Goal: Transaction & Acquisition: Download file/media

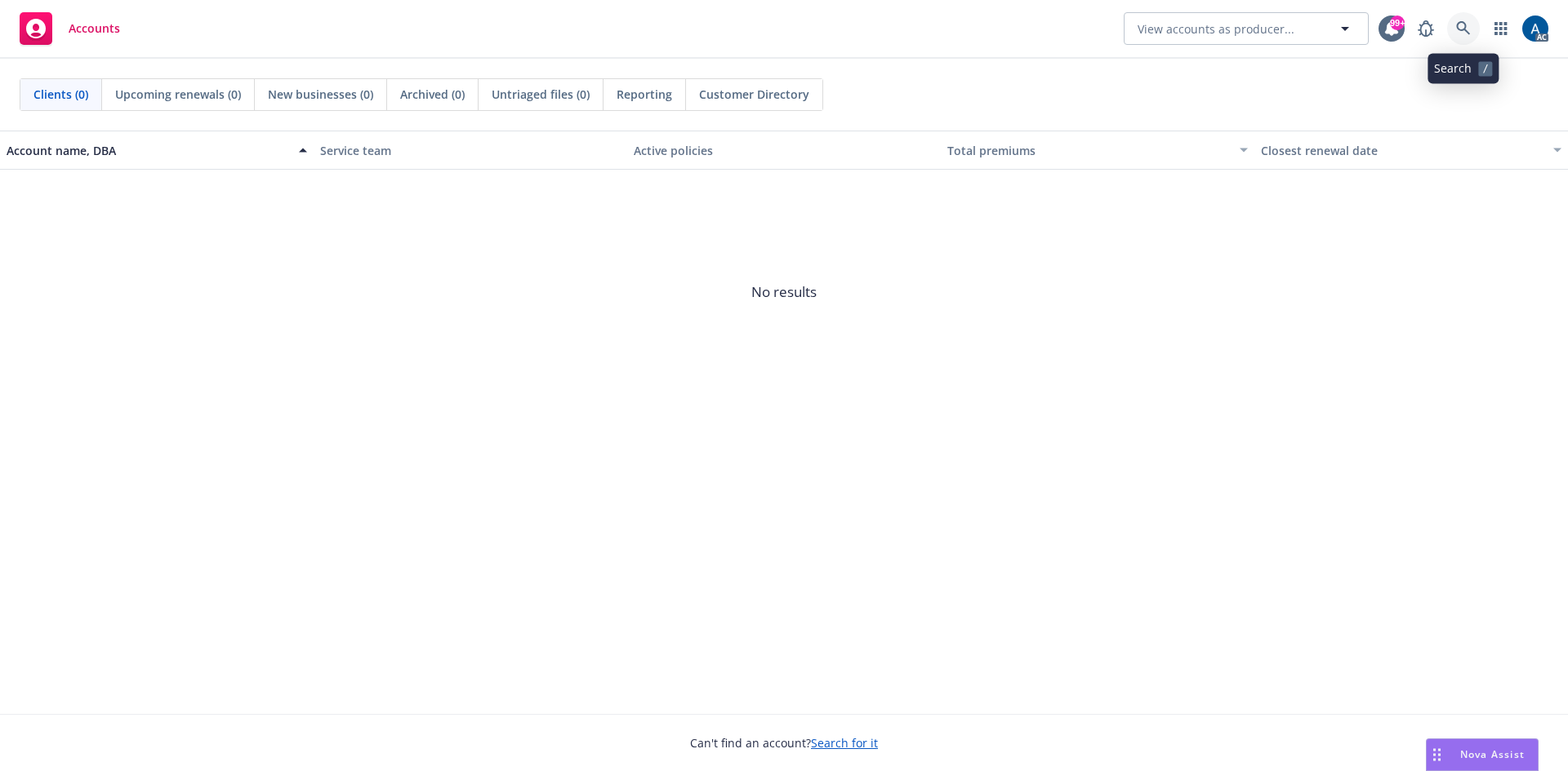
click at [1466, 23] on icon at bounding box center [1462, 28] width 15 height 15
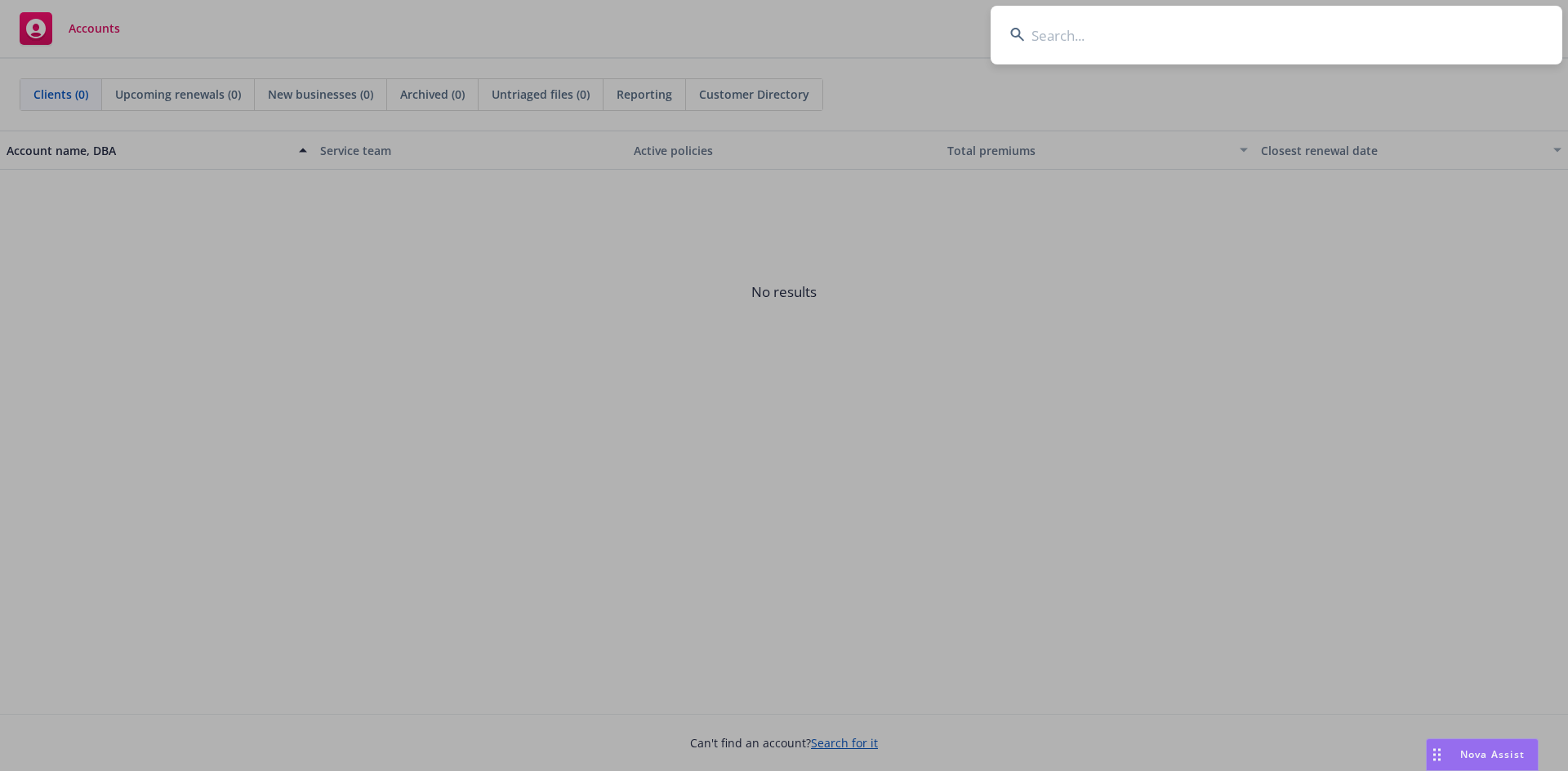
click at [1248, 43] on input at bounding box center [1276, 35] width 572 height 59
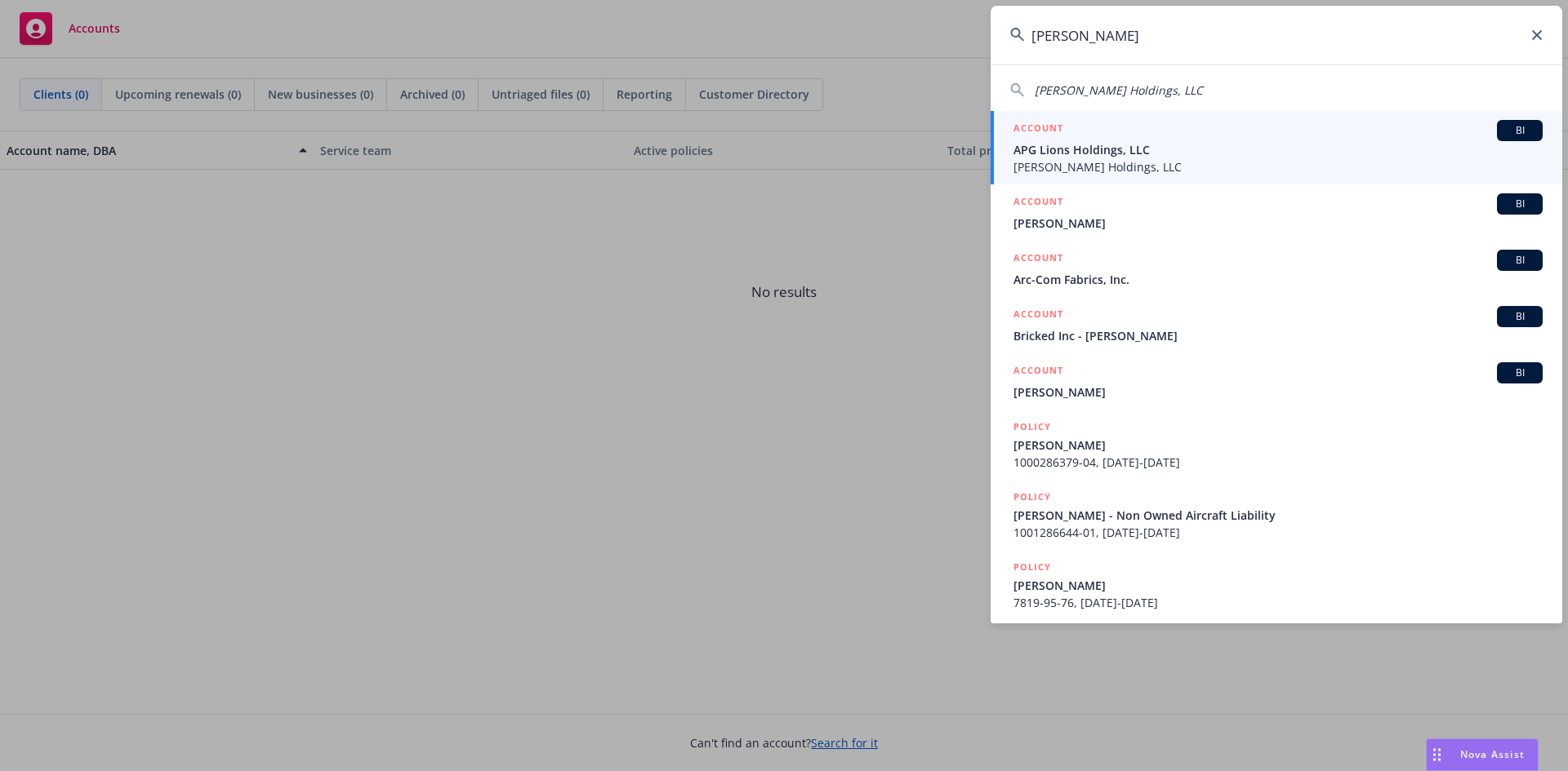
click at [1194, 88] on div "[PERSON_NAME] Holdings, LLC" at bounding box center [1276, 91] width 533 height 18
type input "[PERSON_NAME] Holdings, LLC"
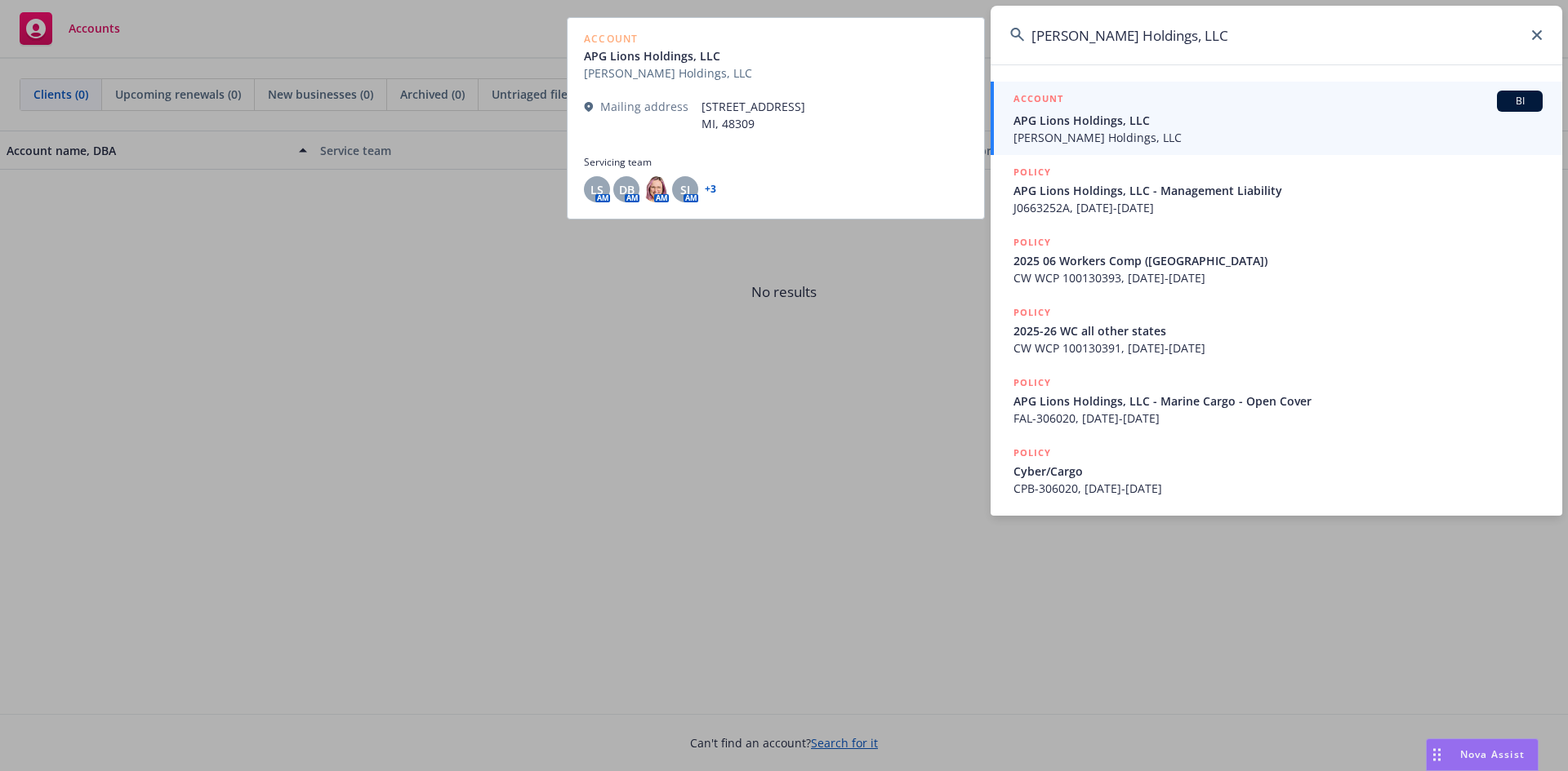
click at [1272, 122] on span "APG Lions Holdings, LLC" at bounding box center [1277, 120] width 529 height 18
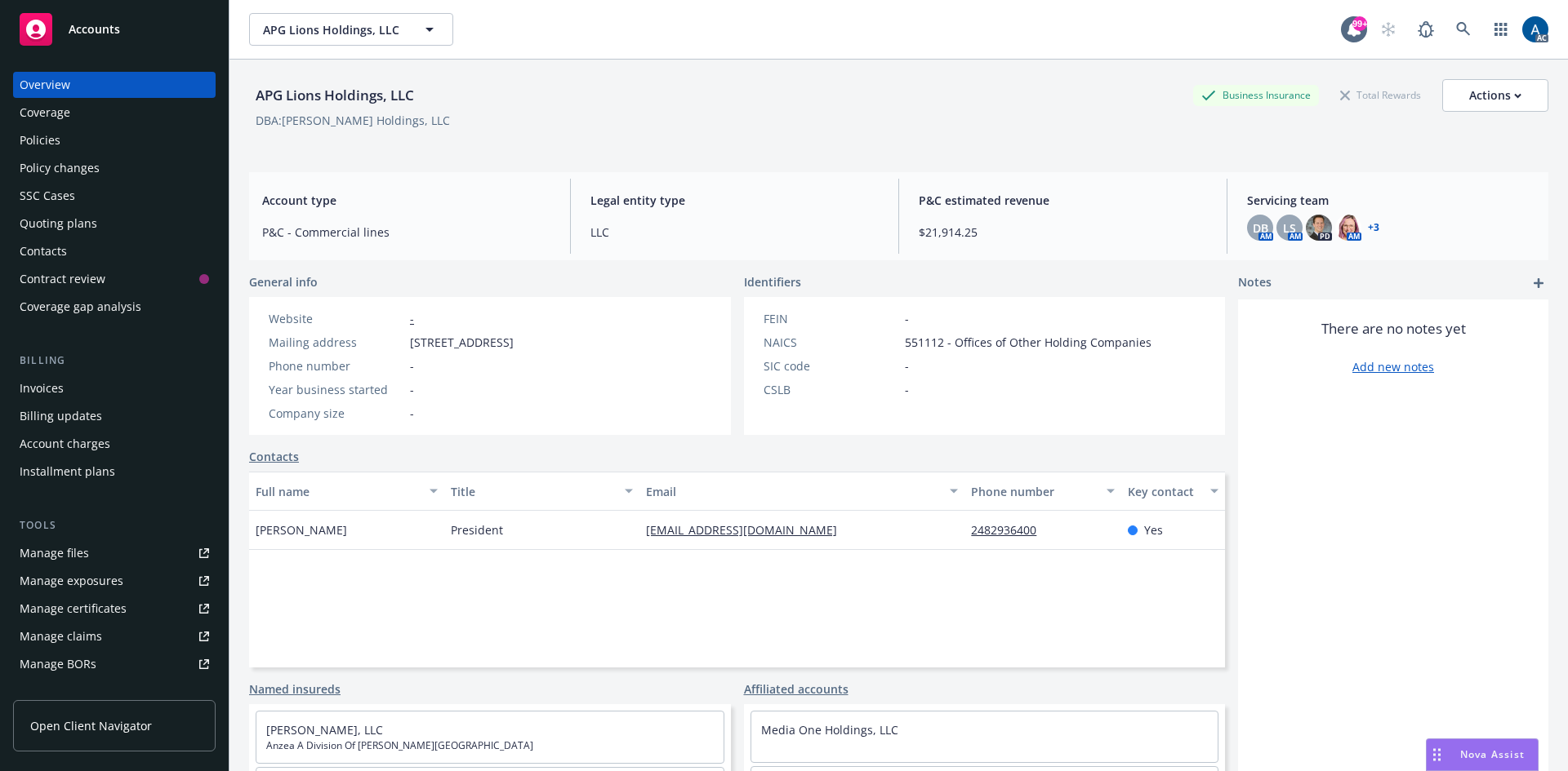
click at [43, 146] on div "Policies" at bounding box center [40, 140] width 41 height 26
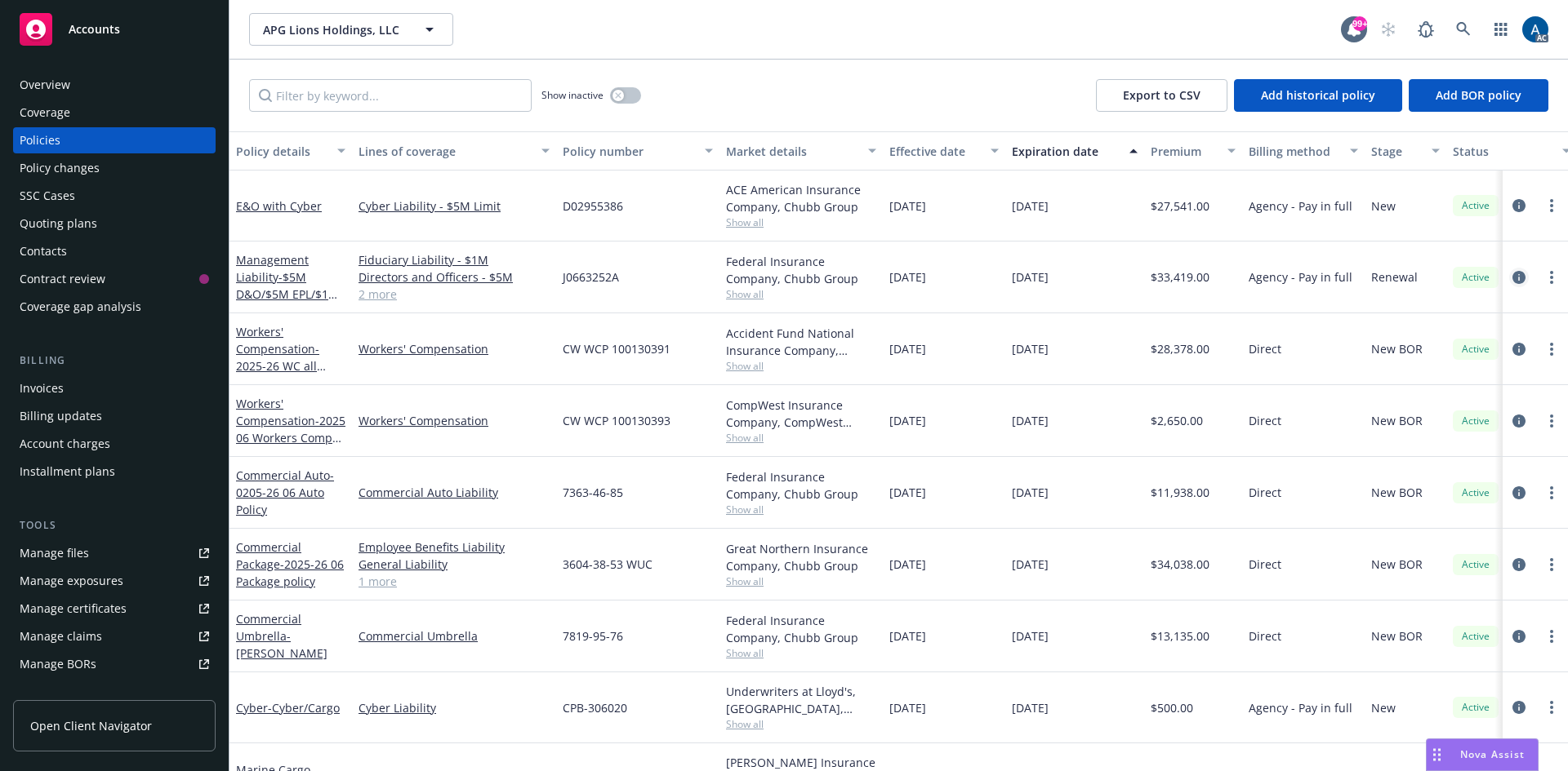
click at [1512, 277] on icon "circleInformation" at bounding box center [1518, 277] width 13 height 13
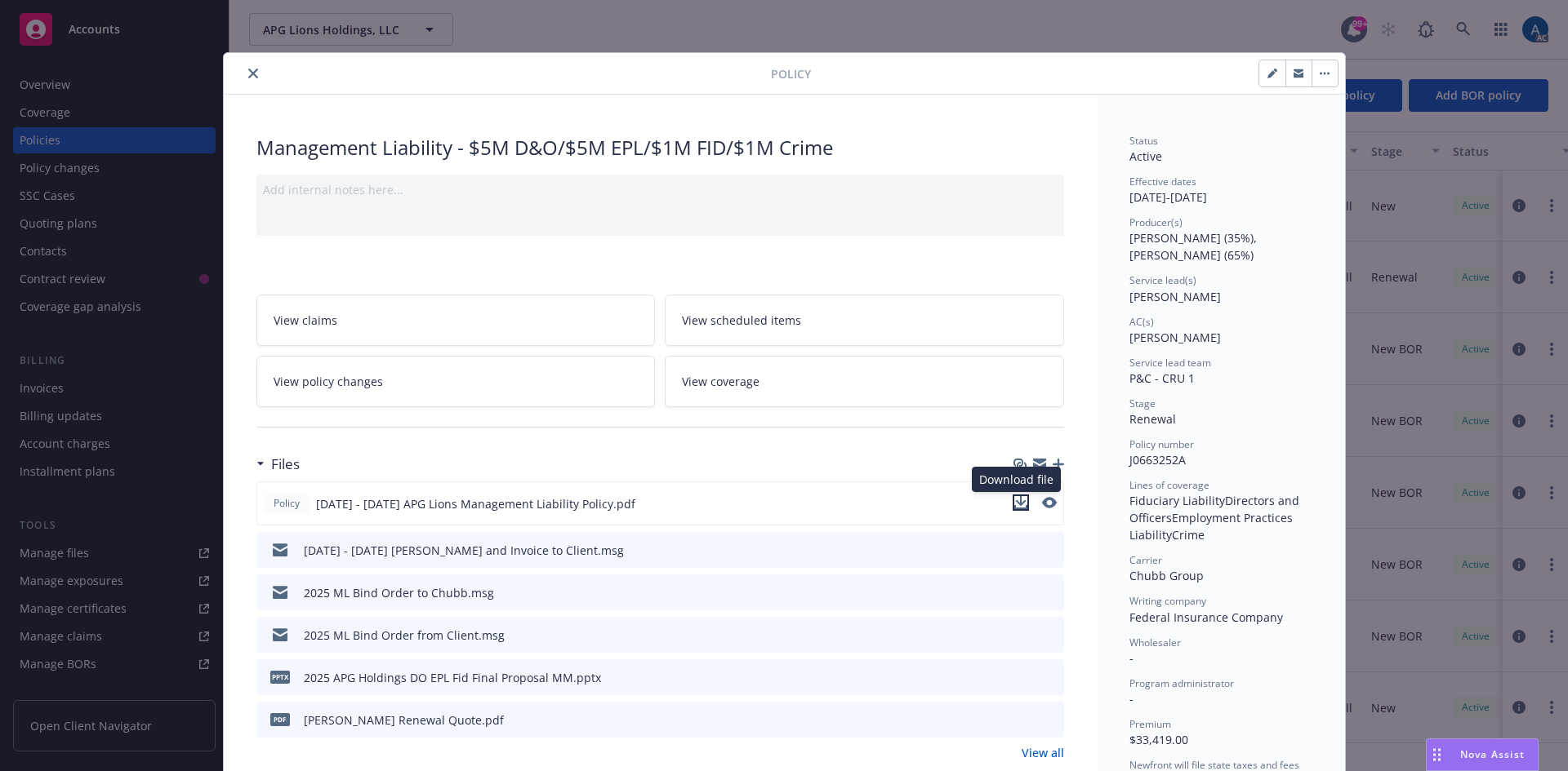
click at [1018, 502] on icon "download file" at bounding box center [1020, 501] width 11 height 10
click at [250, 73] on icon "close" at bounding box center [253, 73] width 10 height 10
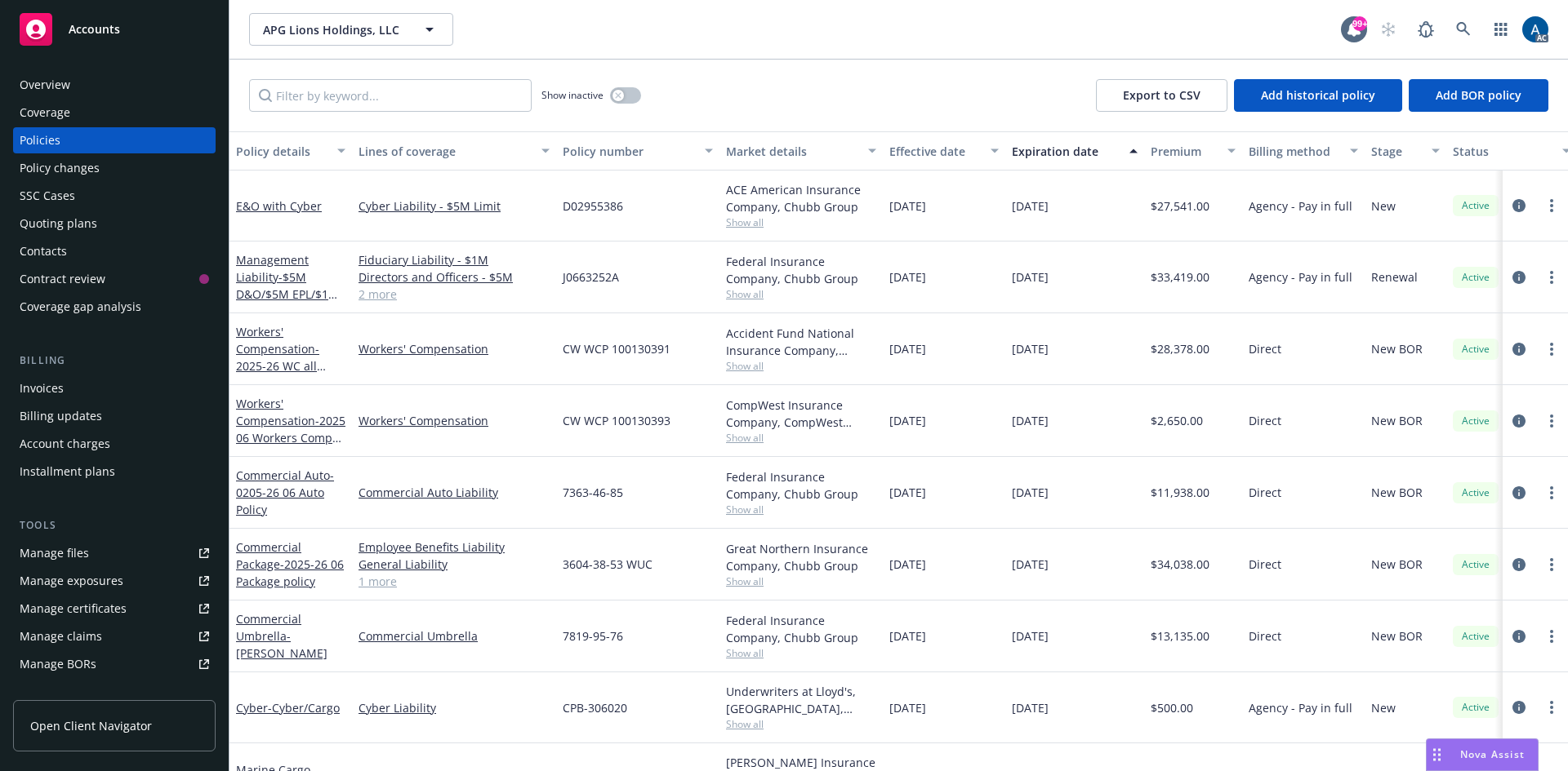
click at [53, 81] on div "Overview" at bounding box center [45, 84] width 51 height 26
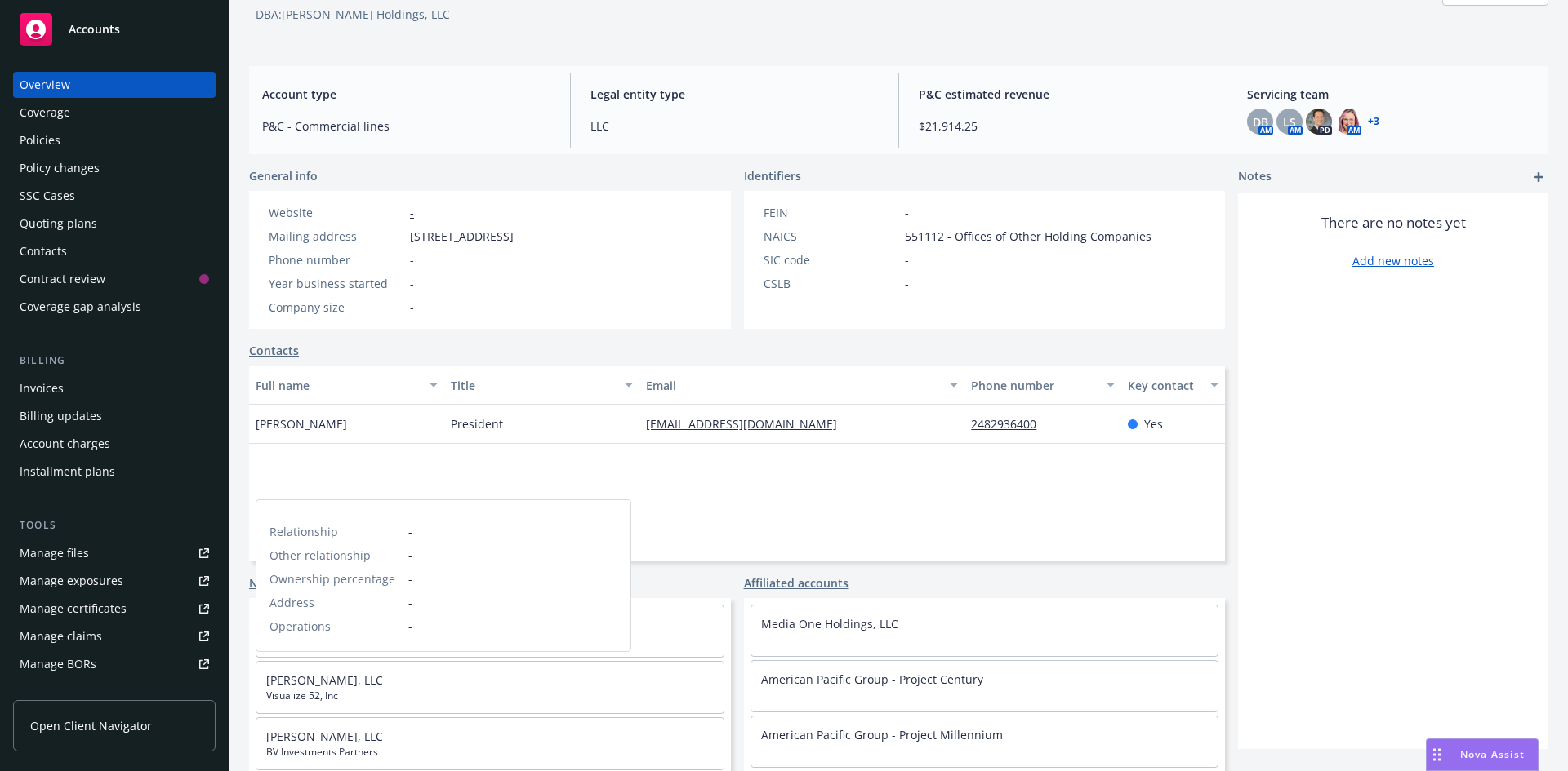
scroll to position [24, 0]
